Goal: Task Accomplishment & Management: Manage account settings

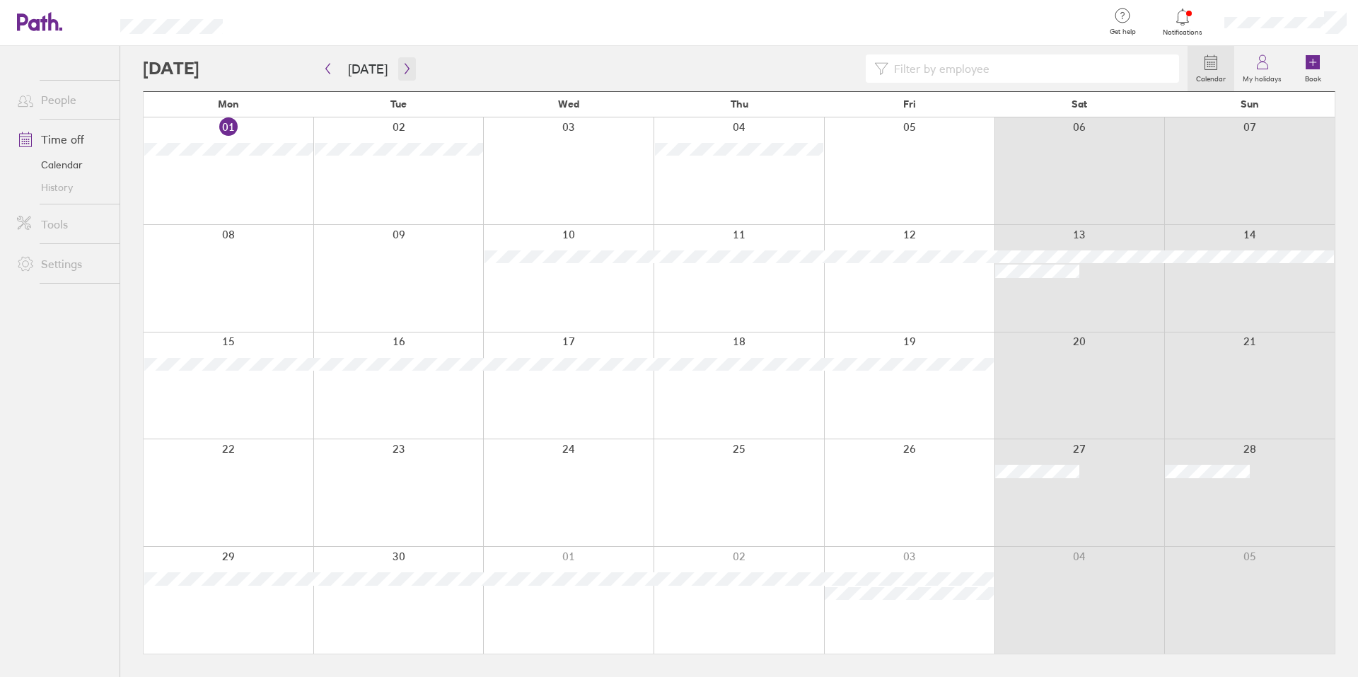
click at [402, 70] on icon "button" at bounding box center [407, 68] width 11 height 11
click at [329, 69] on icon "button" at bounding box center [327, 68] width 11 height 11
click at [405, 66] on icon "button" at bounding box center [407, 69] width 4 height 11
click at [220, 290] on div at bounding box center [229, 278] width 170 height 107
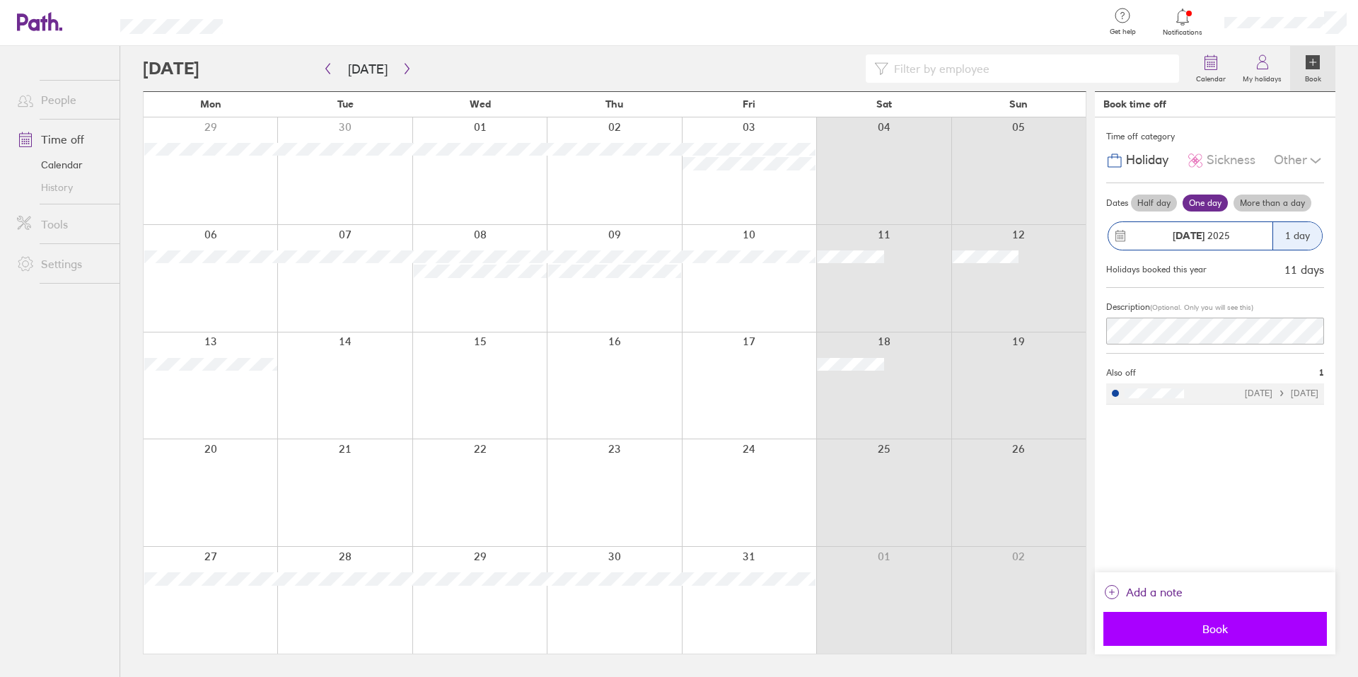
click at [1182, 625] on span "Book" at bounding box center [1215, 628] width 204 height 13
